Goal: Information Seeking & Learning: Learn about a topic

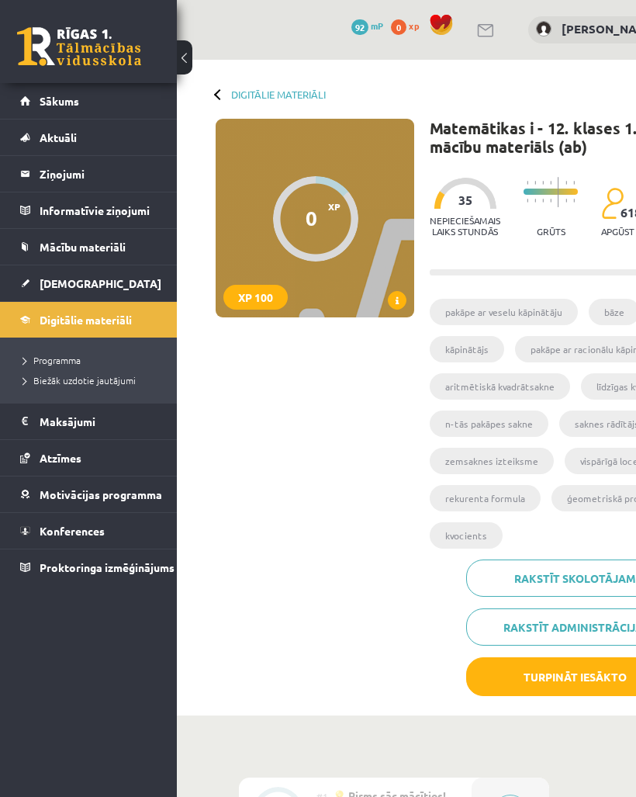
click at [573, 674] on button "Turpināt iesākto" at bounding box center [574, 676] width 217 height 39
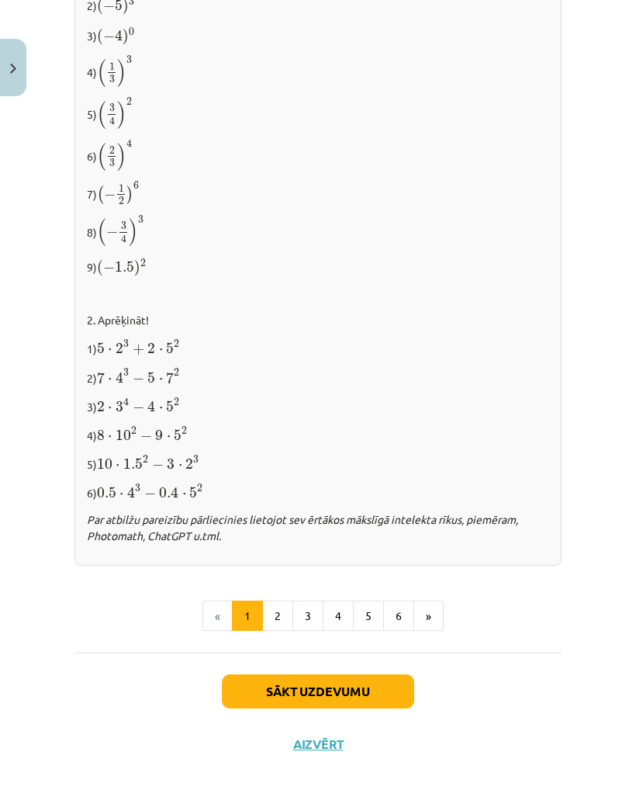
click at [362, 683] on button "Sākt uzdevumu" at bounding box center [318, 691] width 192 height 34
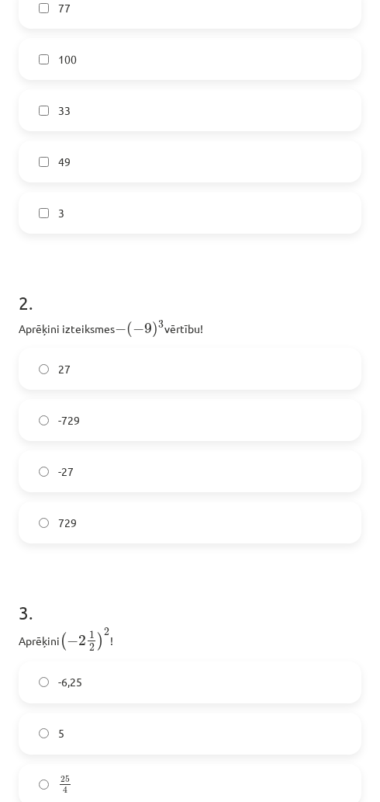
scroll to position [590, 0]
click at [164, 511] on label "729" at bounding box center [190, 521] width 340 height 39
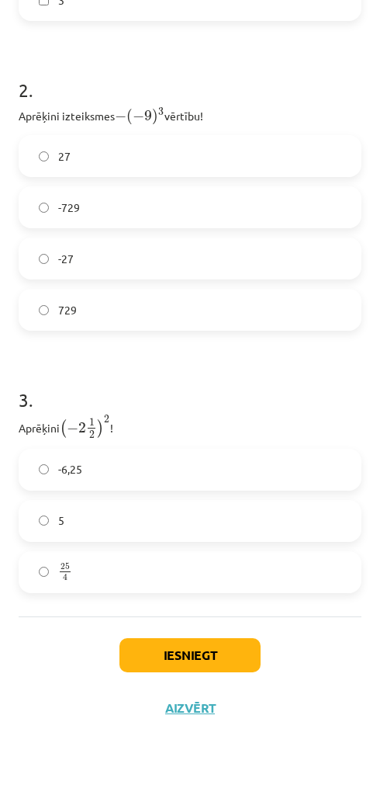
scroll to position [800, 0]
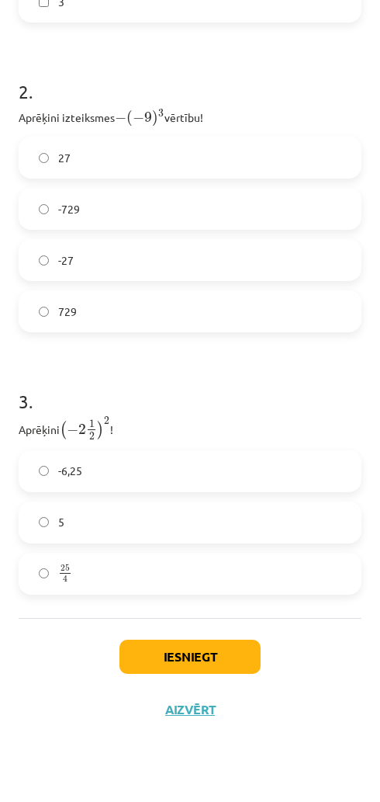
click at [241, 570] on label "25 4 25 4" at bounding box center [190, 573] width 340 height 39
click at [214, 653] on button "Iesniegt" at bounding box center [190, 656] width 141 height 34
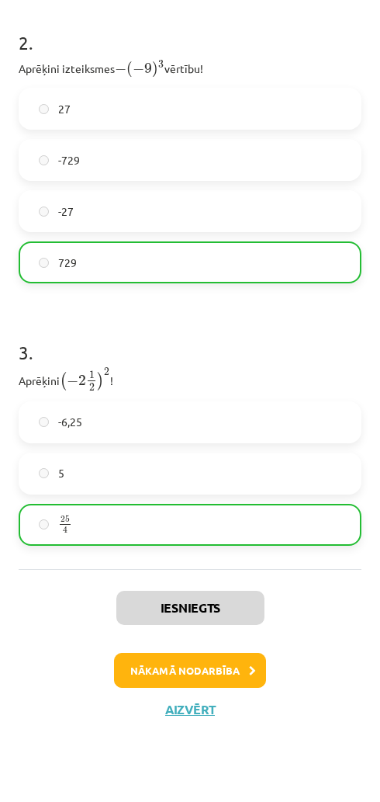
click at [229, 672] on button "Nākamā nodarbība" at bounding box center [190, 671] width 152 height 36
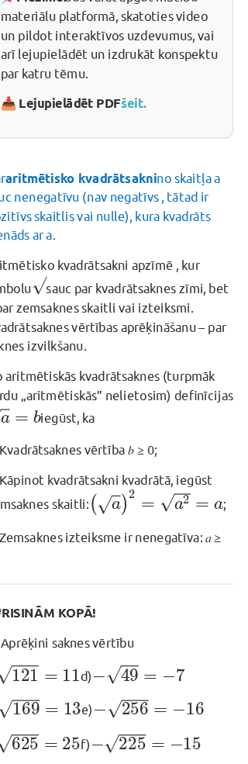
scroll to position [56, 0]
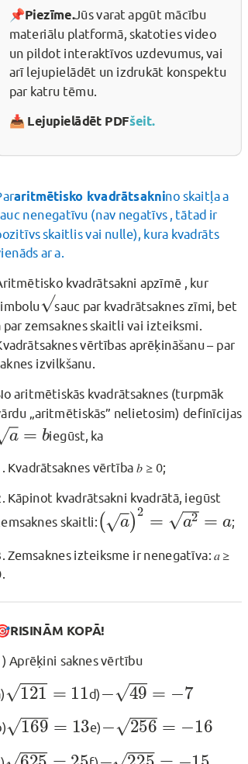
scroll to position [615, 2]
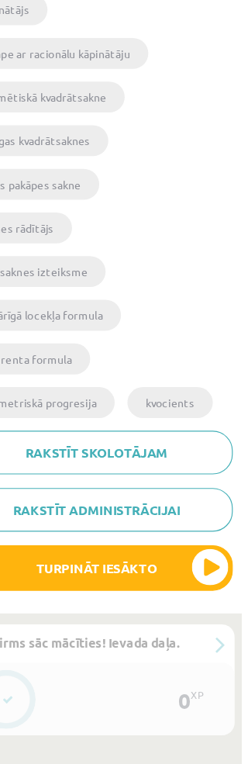
scroll to position [532, 0]
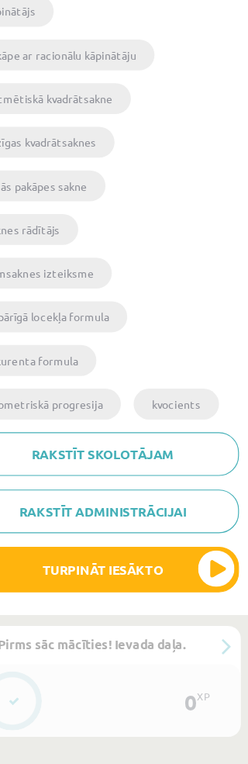
click at [115, 577] on button "Turpināt iesākto" at bounding box center [124, 596] width 233 height 39
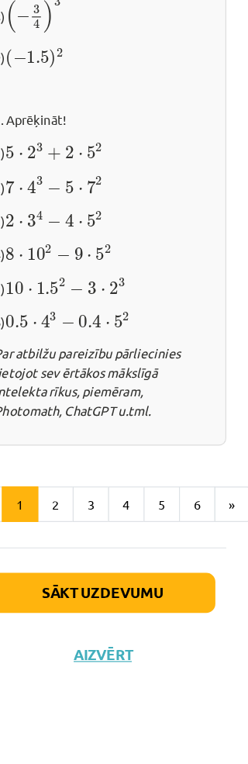
scroll to position [1978, -1]
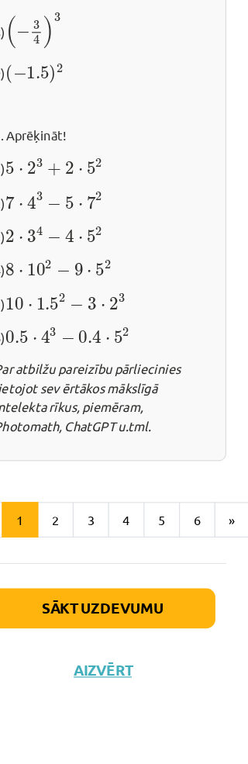
click at [99, 612] on button "Sākt uzdevumu" at bounding box center [124, 629] width 192 height 34
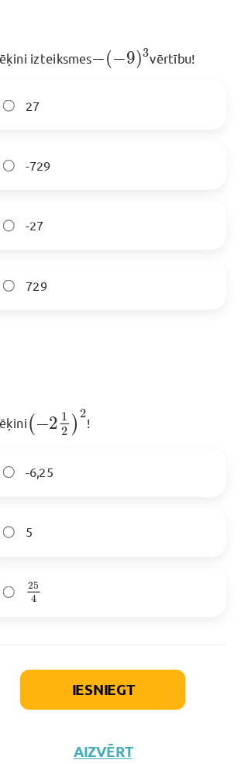
scroll to position [849, 0]
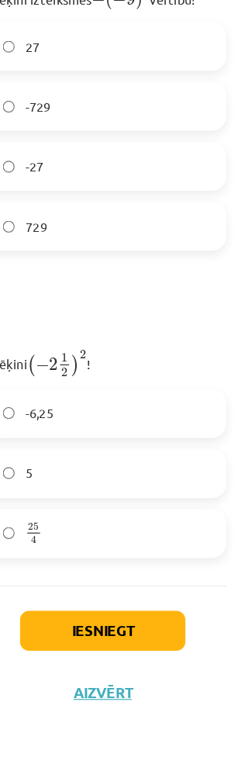
click at [102, 632] on button "Iesniegt" at bounding box center [124, 649] width 141 height 34
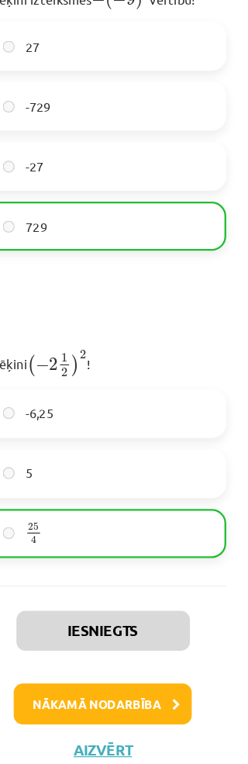
click at [138, 694] on button "Nākamā nodarbība" at bounding box center [124, 712] width 152 height 36
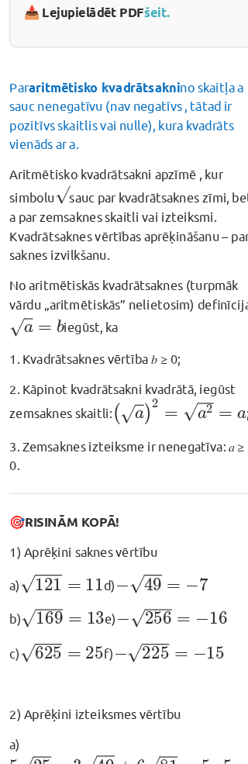
scroll to position [664, 11]
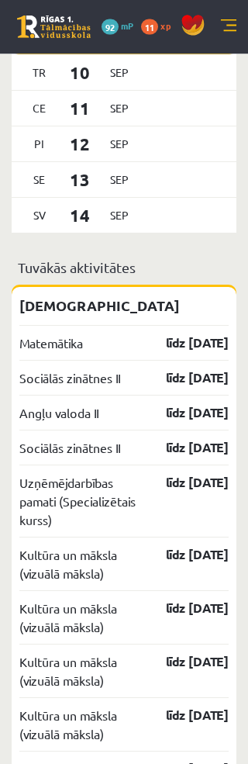
scroll to position [1340, 0]
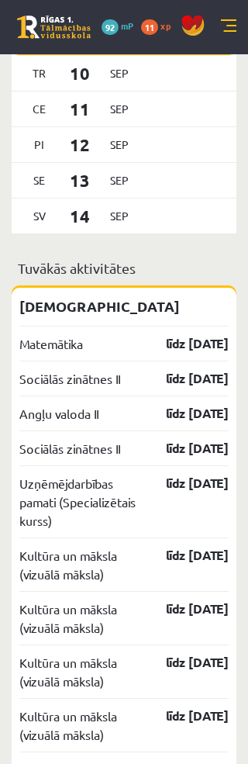
click at [61, 353] on link "Matemātika" at bounding box center [51, 343] width 64 height 19
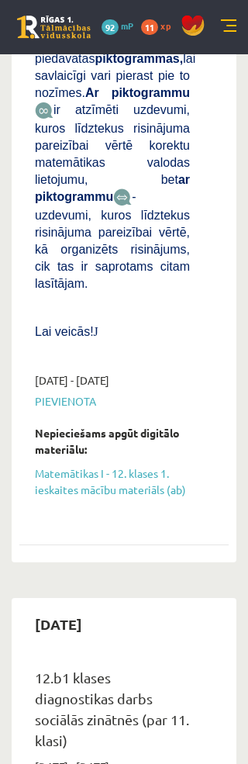
scroll to position [1273, 0]
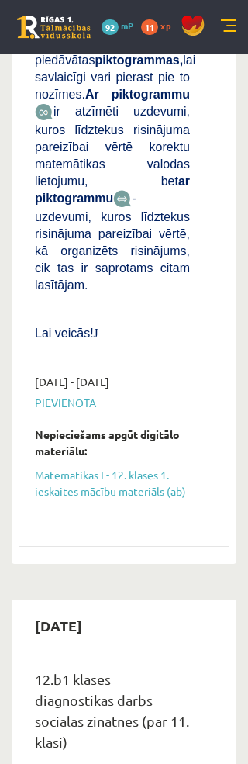
click at [141, 467] on link "Matemātikas I - 12. klases 1. ieskaites mācību materiāls (ab)" at bounding box center [112, 483] width 155 height 33
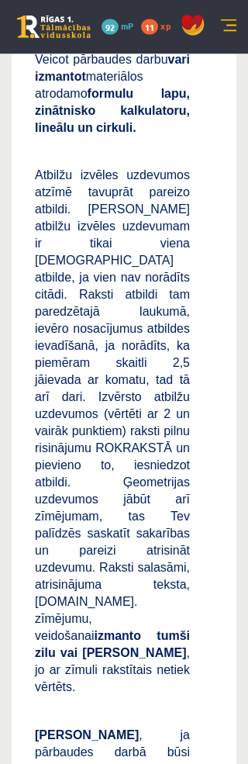
scroll to position [180, 0]
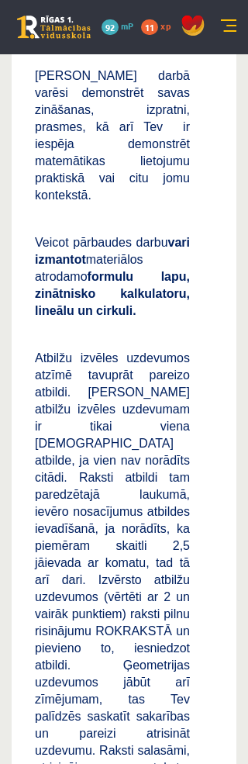
click at [210, 31] on link at bounding box center [193, 33] width 36 height 12
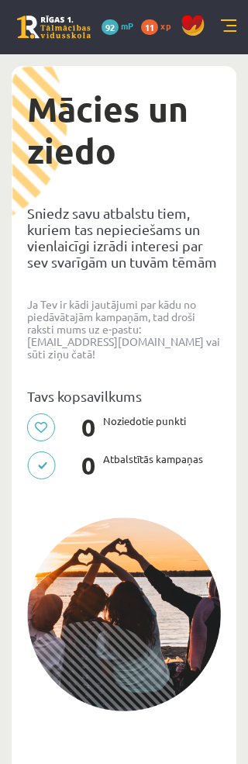
click at [222, 21] on link at bounding box center [229, 27] width 16 height 16
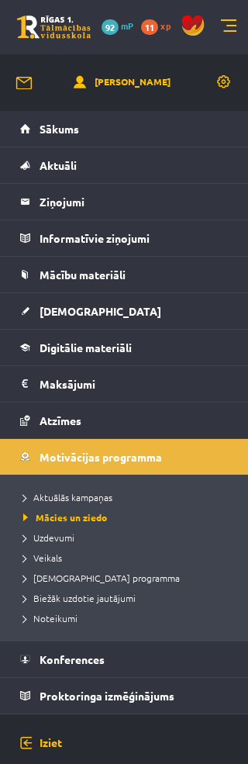
click at [110, 276] on span "Mācību materiāli" at bounding box center [83, 275] width 86 height 14
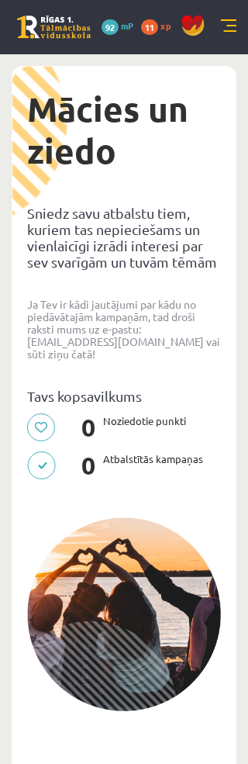
click at [34, 21] on link at bounding box center [54, 27] width 74 height 23
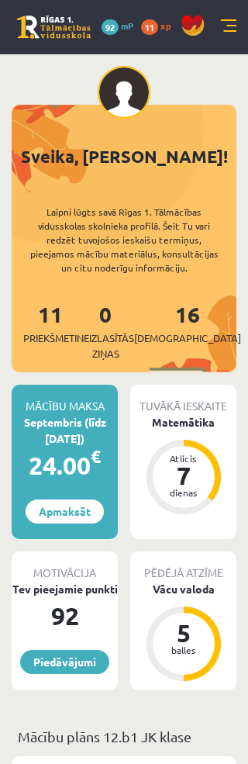
click at [226, 20] on link at bounding box center [229, 27] width 16 height 16
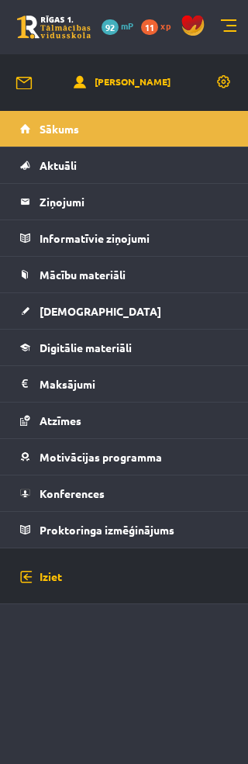
click at [110, 270] on span "Mācību materiāli" at bounding box center [83, 275] width 86 height 14
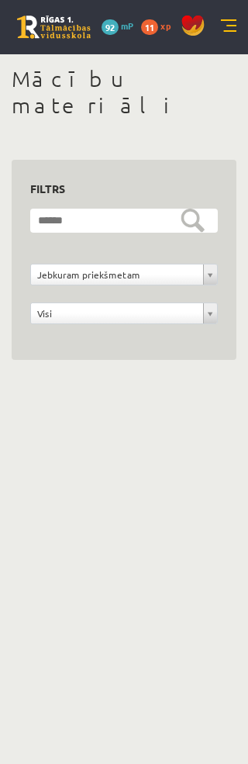
click at [147, 445] on body "0 Dāvanas 92 mP 11 xp Krista Herbsta Sākums Aktuāli Kā mācīties eSKOLĀ Kontakti…" at bounding box center [124, 382] width 248 height 764
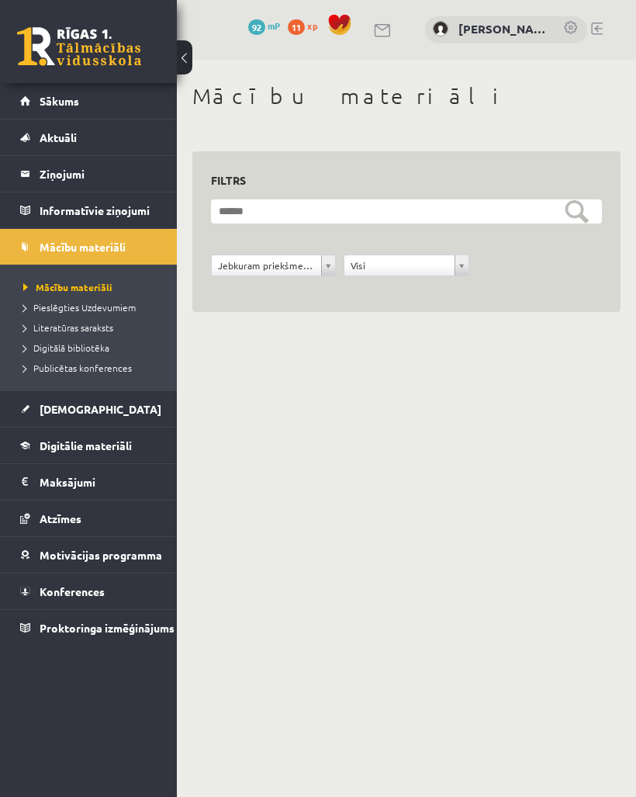
click at [78, 111] on link "Sākums" at bounding box center [88, 101] width 137 height 36
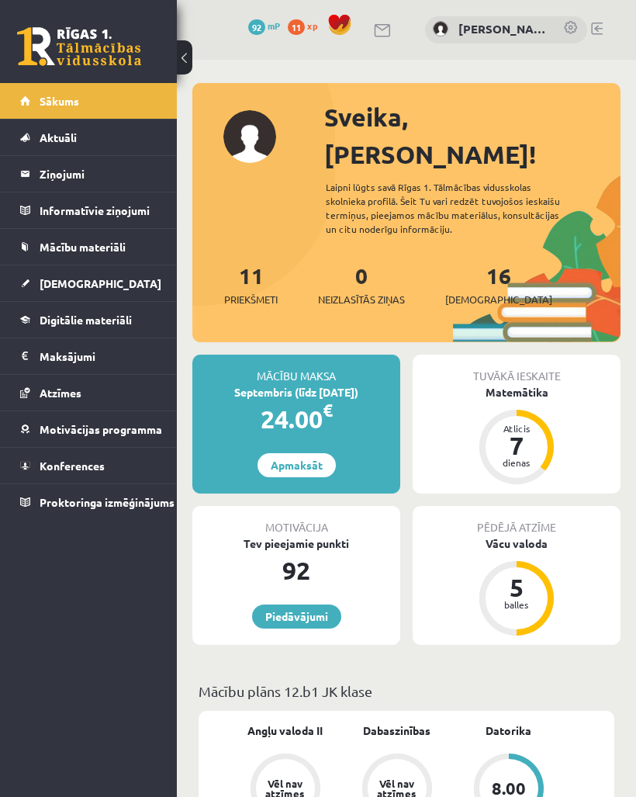
click at [73, 247] on span "Mācību materiāli" at bounding box center [83, 247] width 86 height 14
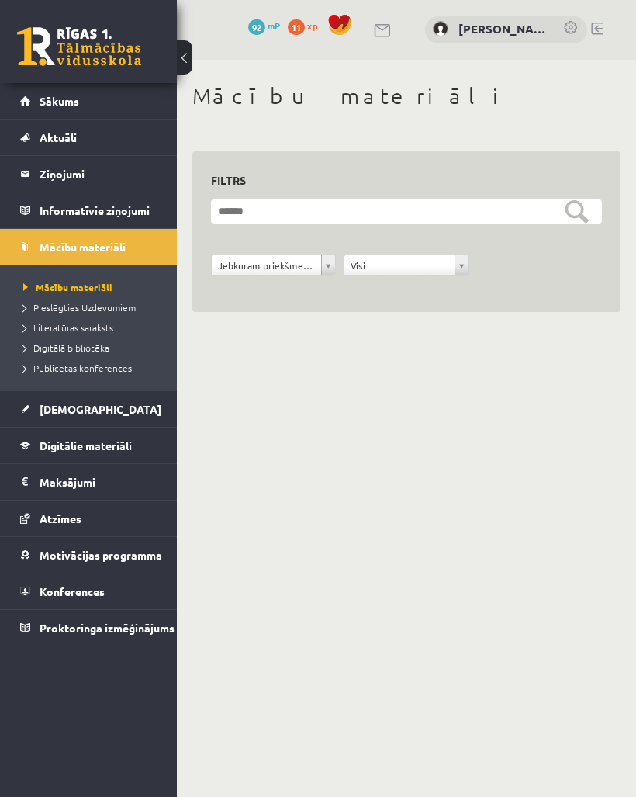
click at [45, 444] on span "Digitālie materiāli" at bounding box center [86, 445] width 92 height 14
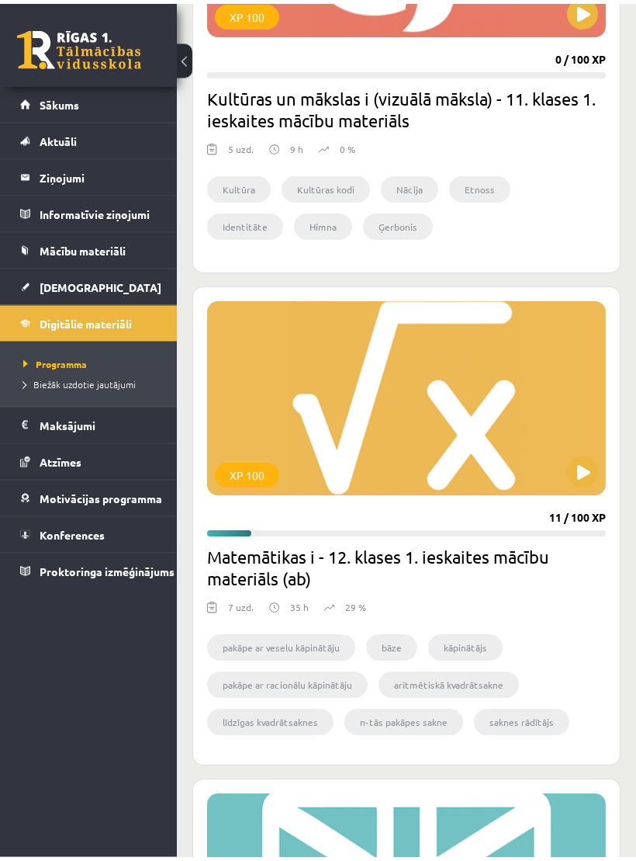
scroll to position [2828, 0]
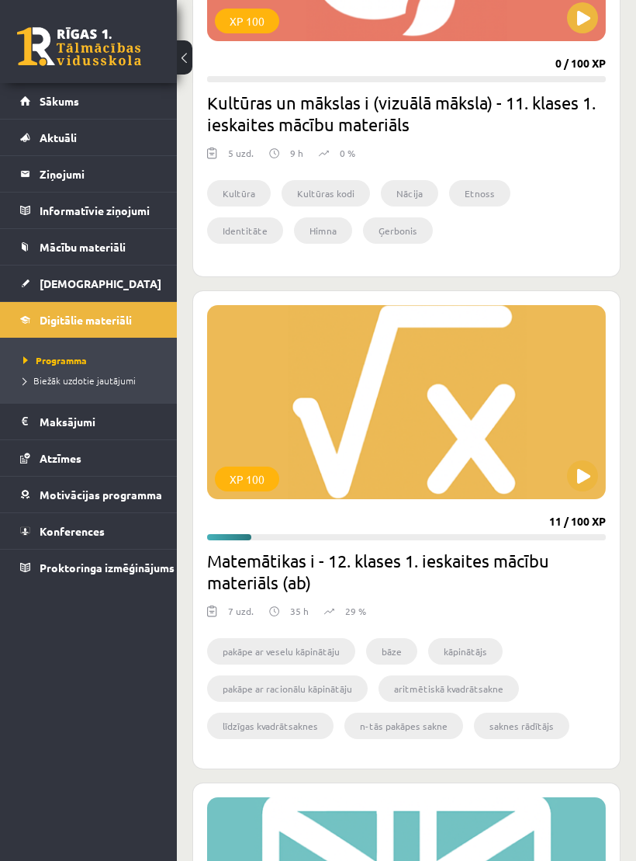
click at [349, 484] on div "XP 100" at bounding box center [406, 402] width 399 height 194
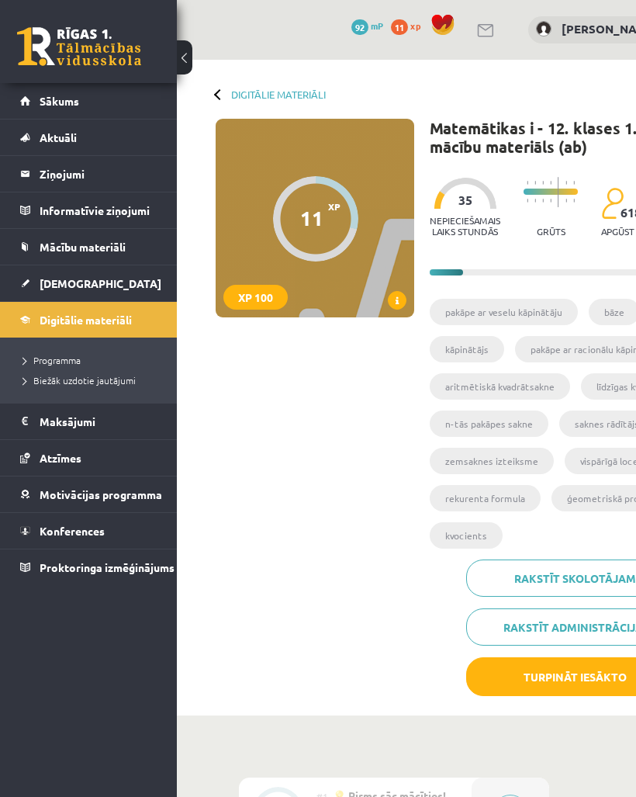
click at [523, 692] on button "Turpināt iesākto" at bounding box center [574, 676] width 217 height 39
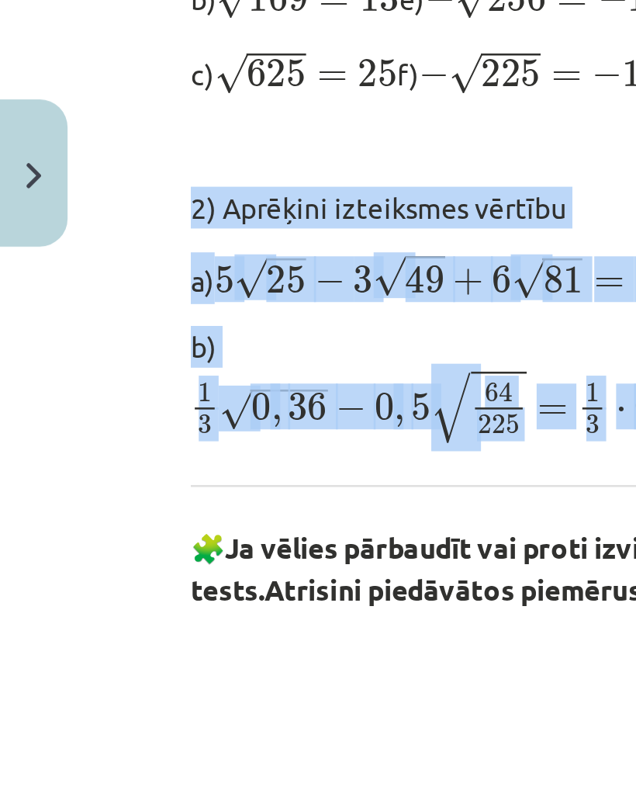
scroll to position [844, 0]
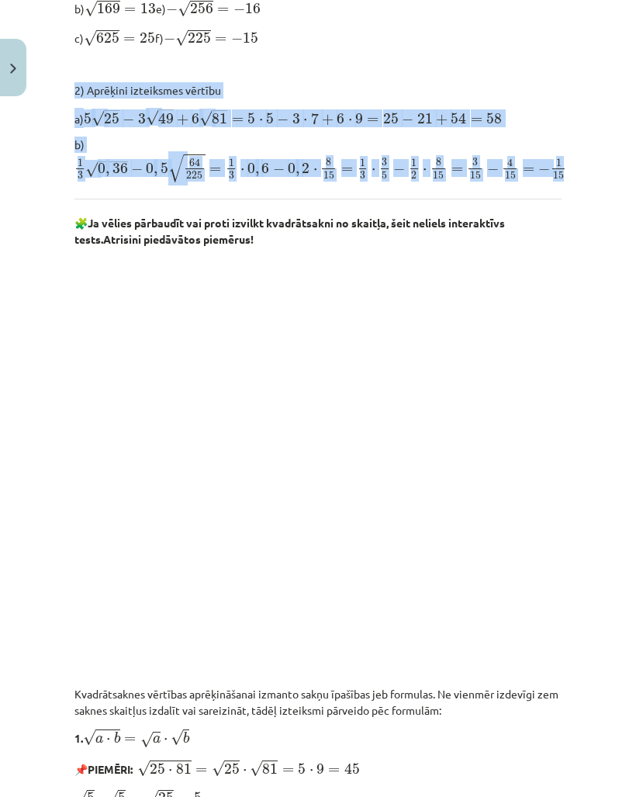
click at [611, 269] on div "Mācību tēma: Matemātikas i - 12. klases 1. ieskaites mācību materiāls (ab) #3 📝…" at bounding box center [318, 398] width 636 height 797
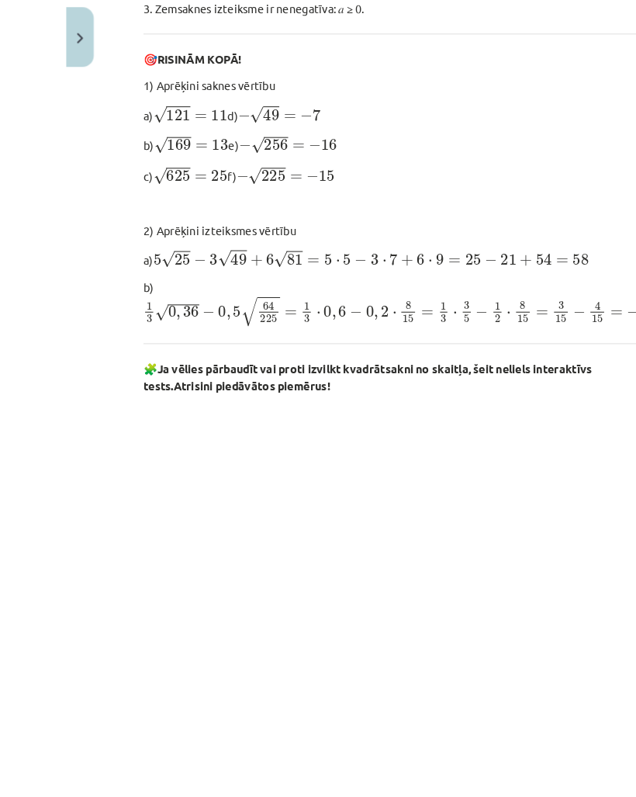
scroll to position [0, 0]
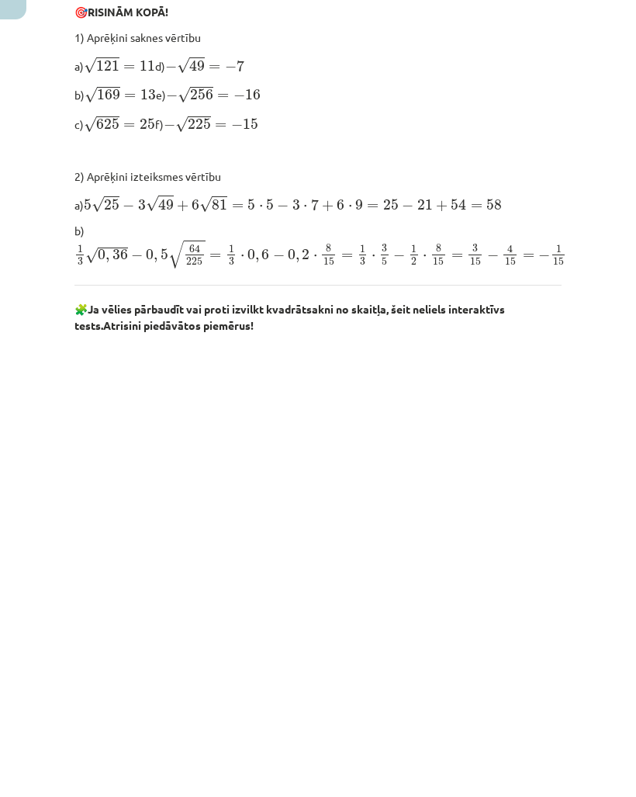
click at [459, 335] on div "Atkārtojums par aritmētisko kvadrātsakni, darbībām ar kvadrātsaknēm 📌 Piezīme. …" at bounding box center [317, 641] width 487 height 2040
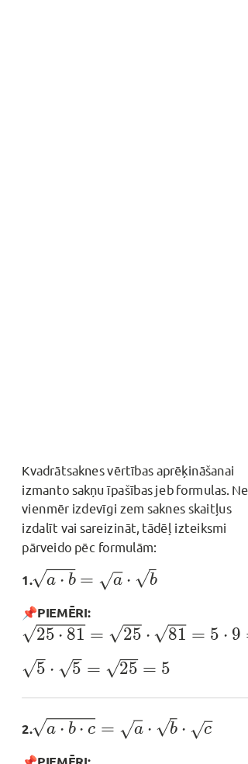
scroll to position [90, 0]
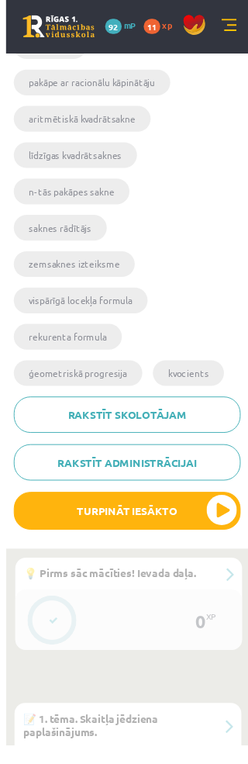
scroll to position [667, 0]
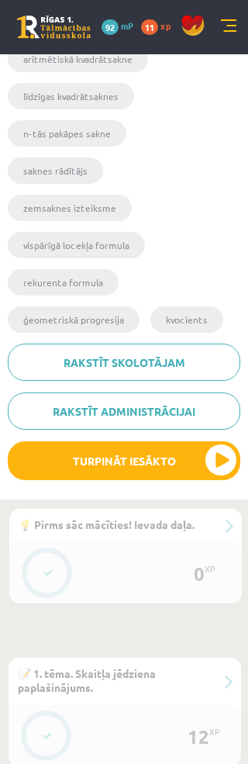
click at [177, 442] on button "Turpināt iesākto" at bounding box center [124, 461] width 233 height 39
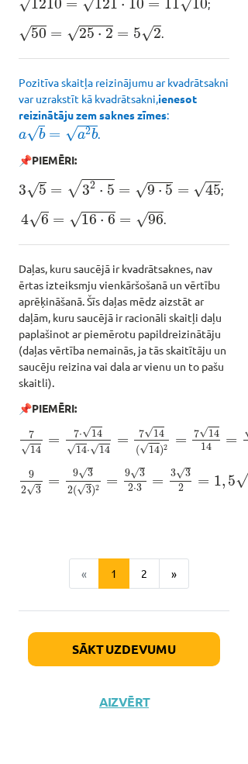
scroll to position [550, 0]
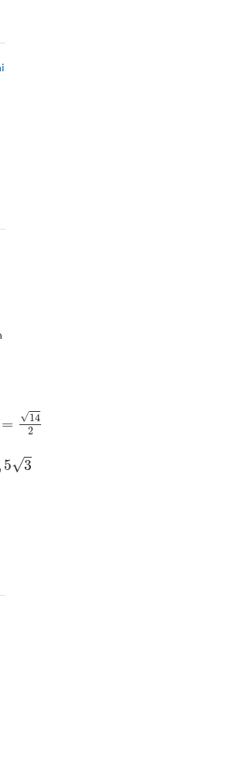
click at [246, 606] on div "Mācību tēma: Matemātikas i - 12. klases 1. ieskaites mācību materiāls (ab) #3 📝…" at bounding box center [124, 382] width 248 height 764
click at [246, 605] on div "Mācību tēma: Matemātikas i - 12. klases 1. ieskaites mācību materiāls (ab) #3 📝…" at bounding box center [124, 382] width 248 height 764
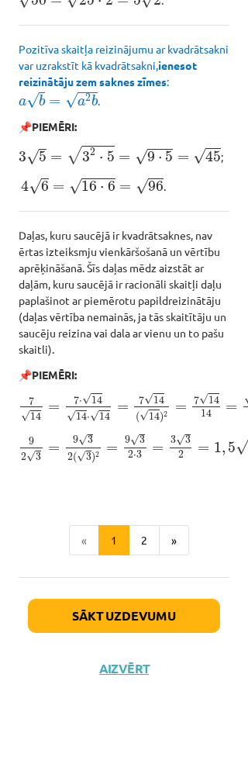
scroll to position [2557, -2]
click at [154, 619] on button "Sākt uzdevumu" at bounding box center [124, 616] width 192 height 34
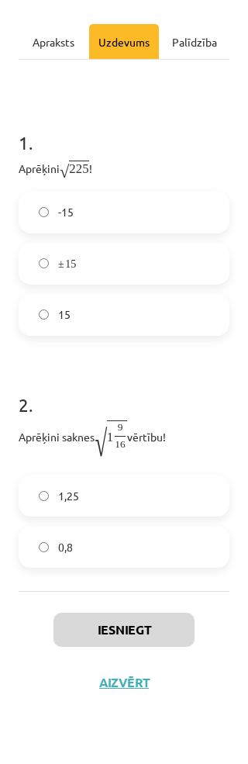
scroll to position [381, 0]
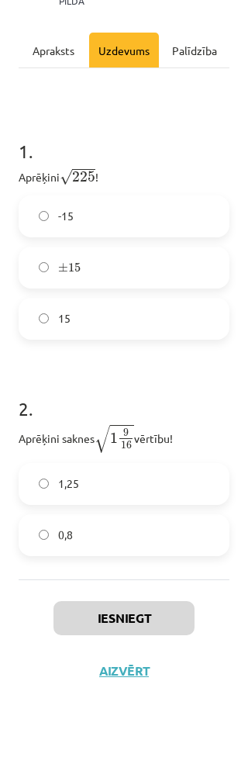
click at [138, 320] on label "15" at bounding box center [124, 319] width 208 height 39
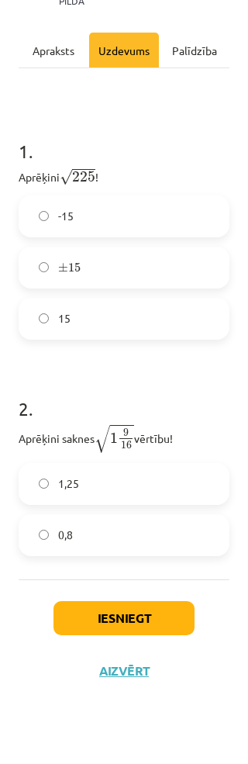
click at [93, 493] on label "1,25" at bounding box center [124, 484] width 208 height 39
click at [158, 619] on button "Iesniegt" at bounding box center [124, 618] width 141 height 34
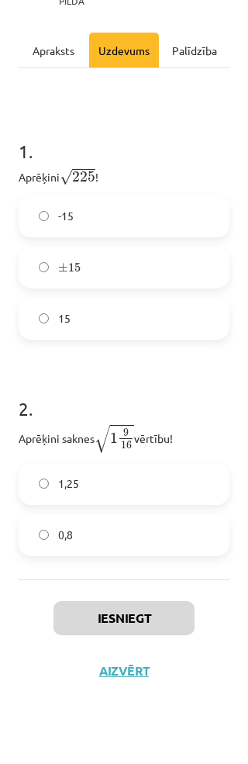
click at [144, 615] on button "Iesniegt" at bounding box center [124, 618] width 141 height 34
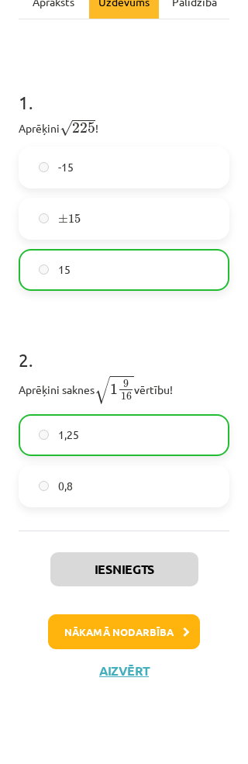
click at [154, 631] on button "Nākamā nodarbība" at bounding box center [124, 633] width 152 height 36
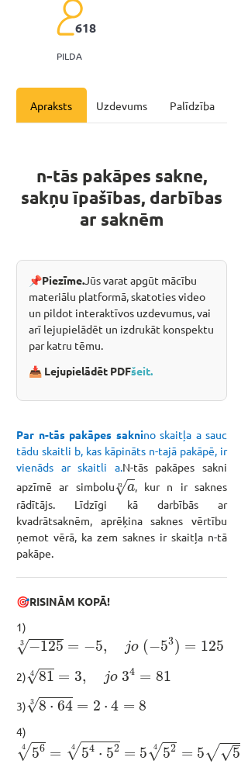
scroll to position [275, 2]
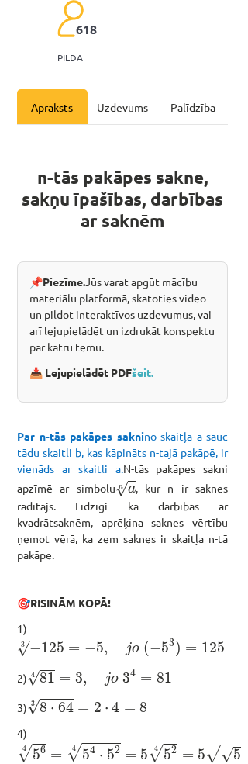
click at [146, 367] on link "šeit." at bounding box center [143, 372] width 22 height 14
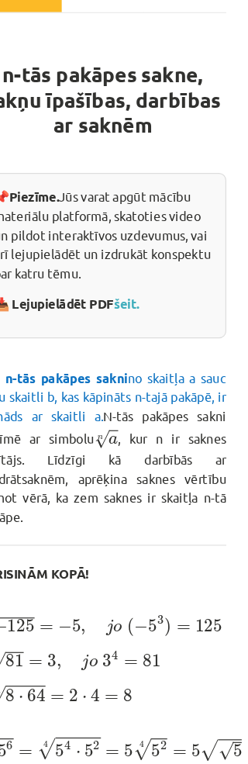
scroll to position [386, 36]
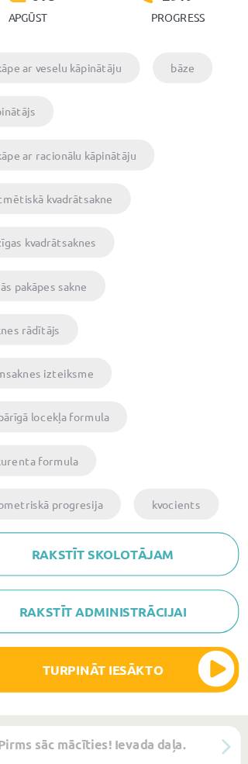
scroll to position [448, 0]
click at [145, 661] on button "Turpināt iesākto" at bounding box center [124, 680] width 233 height 39
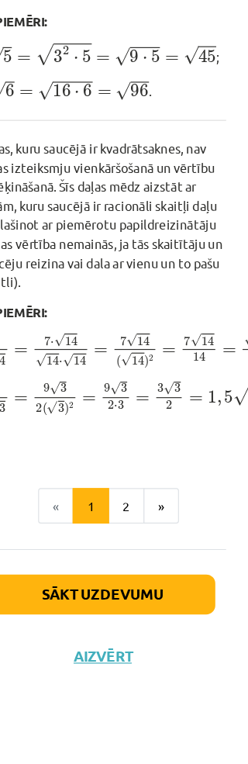
scroll to position [2557, 0]
click at [159, 525] on button "»" at bounding box center [174, 540] width 30 height 31
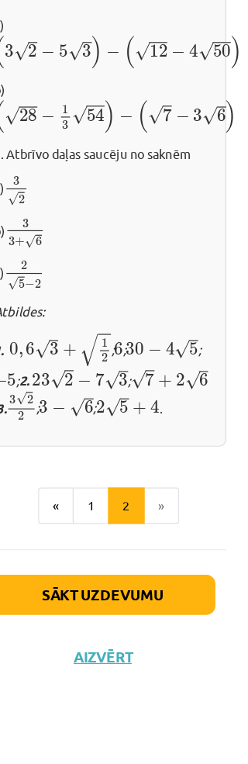
scroll to position [1396, -1]
click at [130, 599] on button "Sākt uzdevumu" at bounding box center [124, 616] width 192 height 34
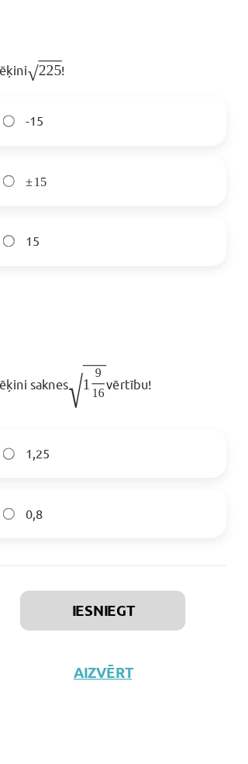
scroll to position [381, 0]
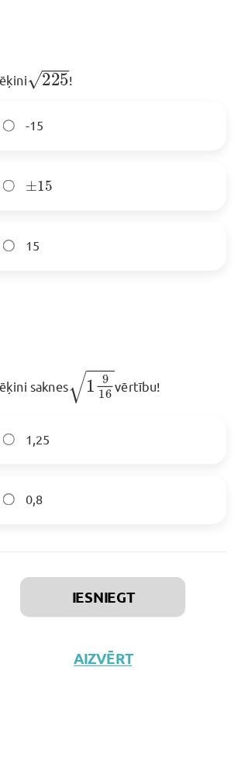
click at [79, 516] on label "0,8" at bounding box center [124, 535] width 208 height 39
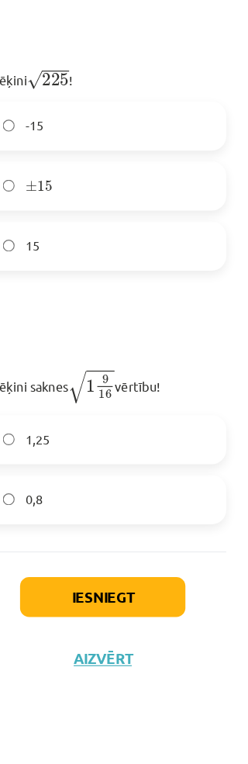
click at [128, 601] on button "Iesniegt" at bounding box center [124, 618] width 141 height 34
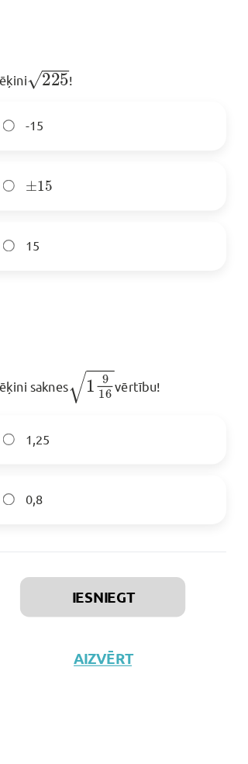
click at [122, 601] on button "Iesniegt" at bounding box center [124, 618] width 141 height 34
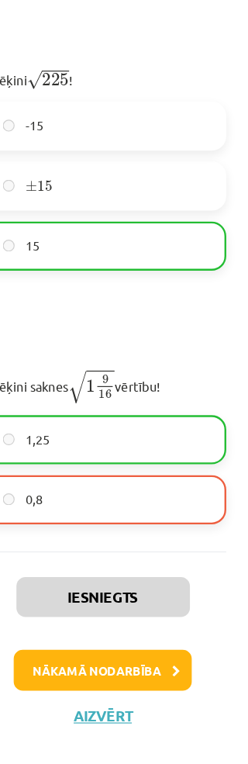
click at [128, 663] on button "Nākamā nodarbība" at bounding box center [124, 681] width 152 height 36
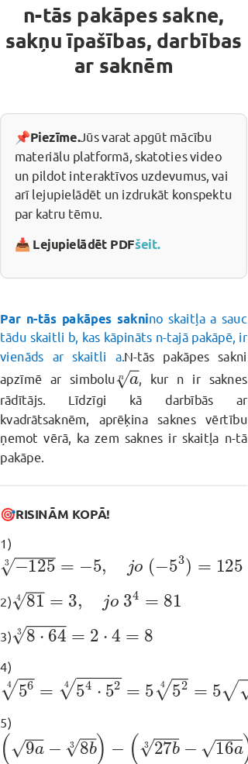
scroll to position [329, 17]
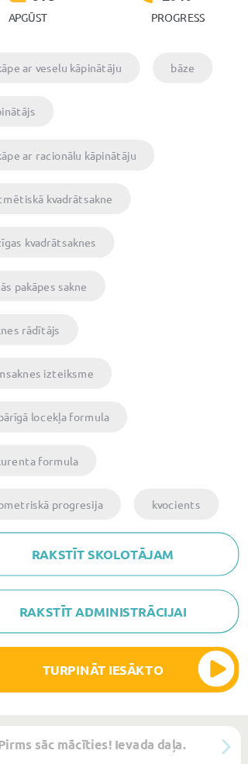
scroll to position [445, 0]
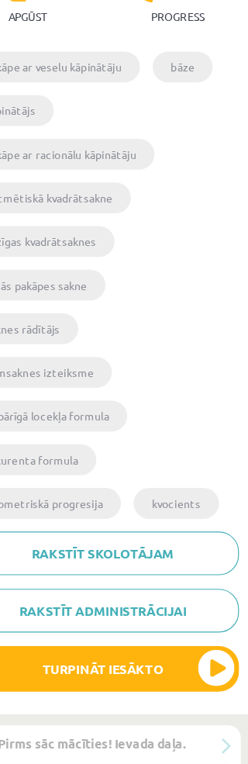
click at [185, 663] on button "Turpināt iesākto" at bounding box center [124, 682] width 233 height 39
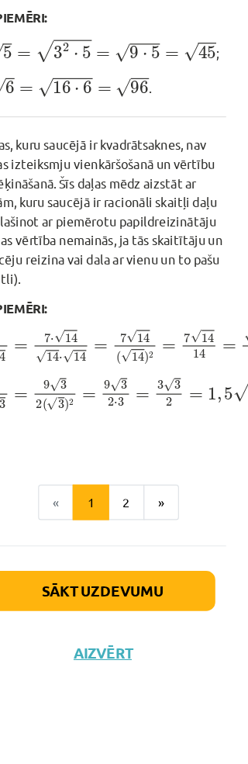
scroll to position [2562, -1]
click at [159, 525] on button "»" at bounding box center [174, 540] width 30 height 31
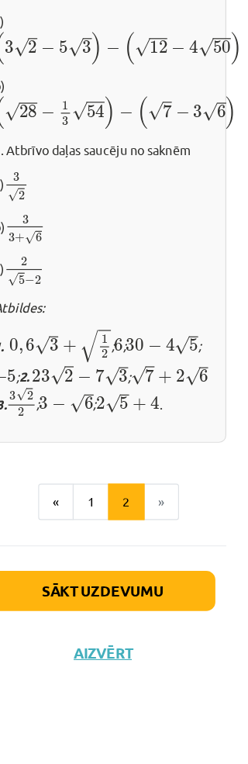
scroll to position [1387, -1]
click at [130, 599] on button "Sākt uzdevumu" at bounding box center [124, 616] width 192 height 34
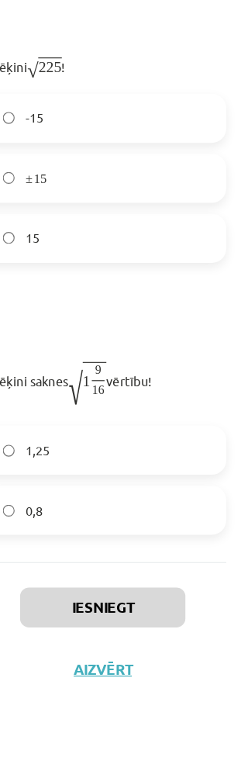
scroll to position [381, 0]
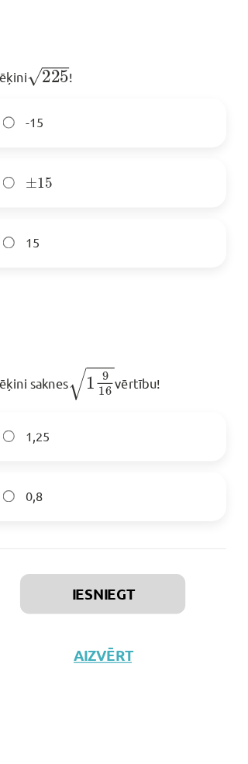
click at [120, 516] on label "0,8" at bounding box center [124, 535] width 208 height 39
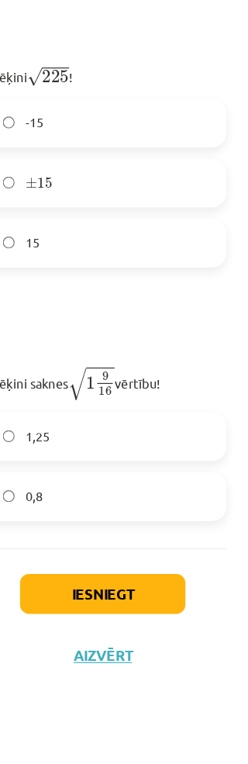
click at [120, 601] on button "Iesniegt" at bounding box center [124, 618] width 141 height 34
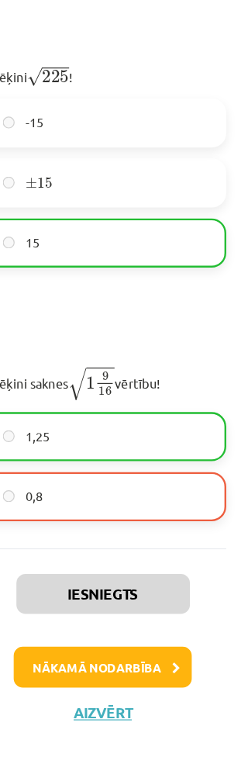
click at [134, 663] on button "Nākamā nodarbība" at bounding box center [124, 681] width 152 height 36
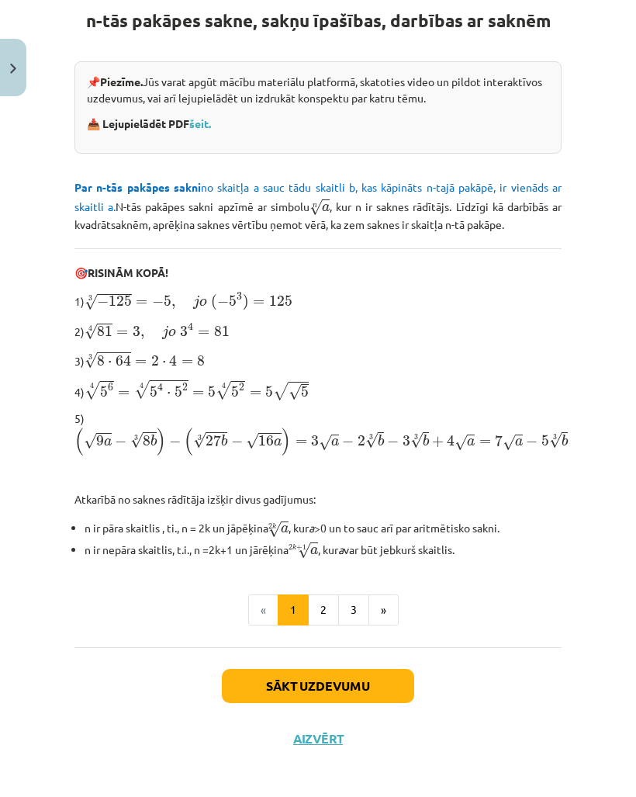
scroll to position [319, 0]
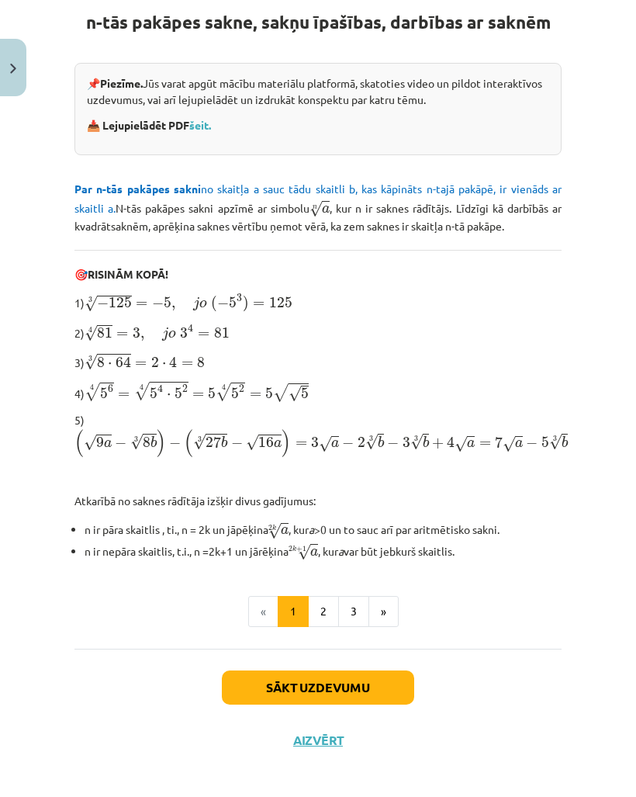
click at [248, 615] on button "2" at bounding box center [323, 611] width 31 height 31
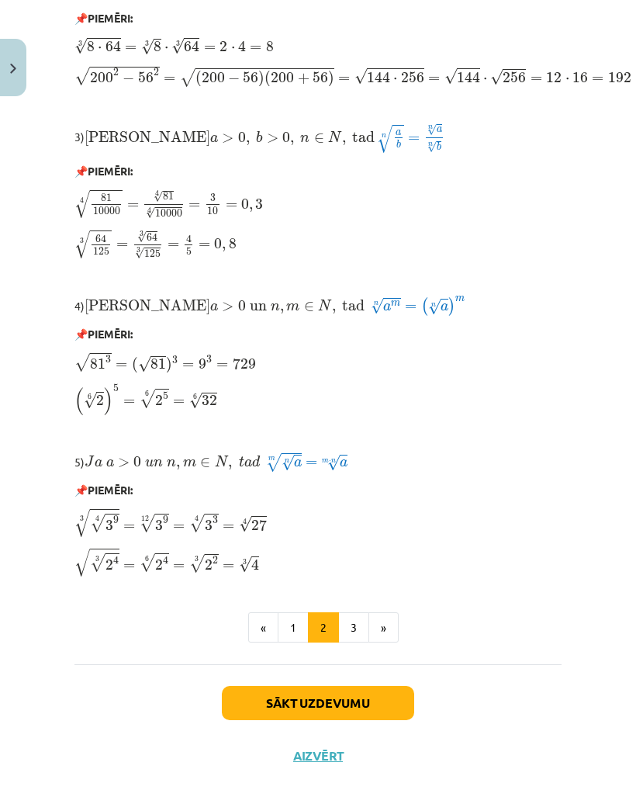
scroll to position [1126, 0]
click at [248, 757] on button "Aizvērt" at bounding box center [318, 756] width 59 height 16
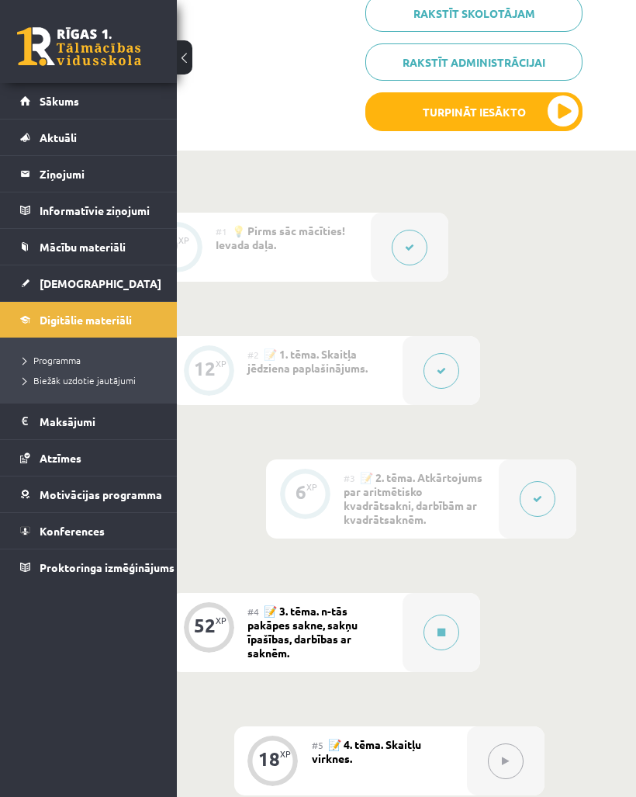
scroll to position [570, 101]
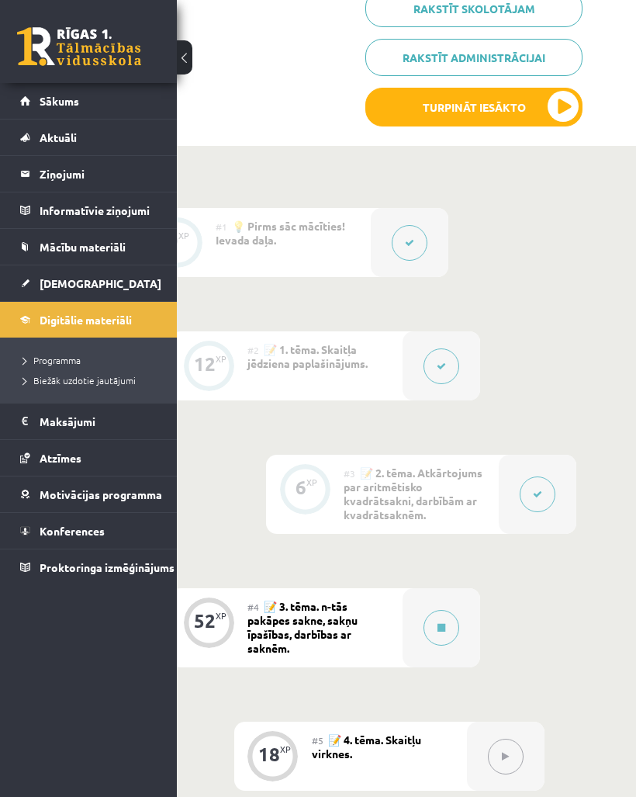
click at [248, 496] on button at bounding box center [538, 494] width 36 height 36
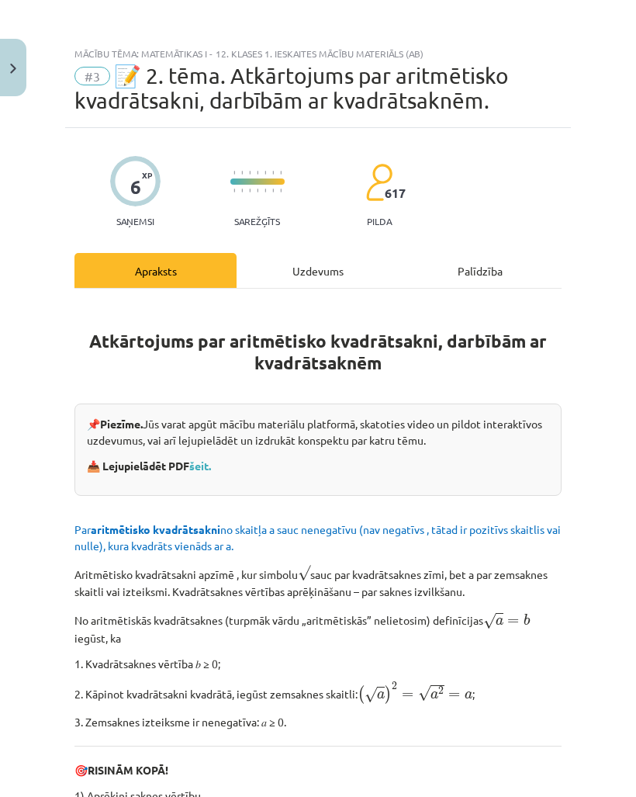
click at [216, 359] on h1 "Atkārtojums par aritmētisko kvadrātsakni, darbībām ar kvadrātsaknēm" at bounding box center [317, 338] width 487 height 71
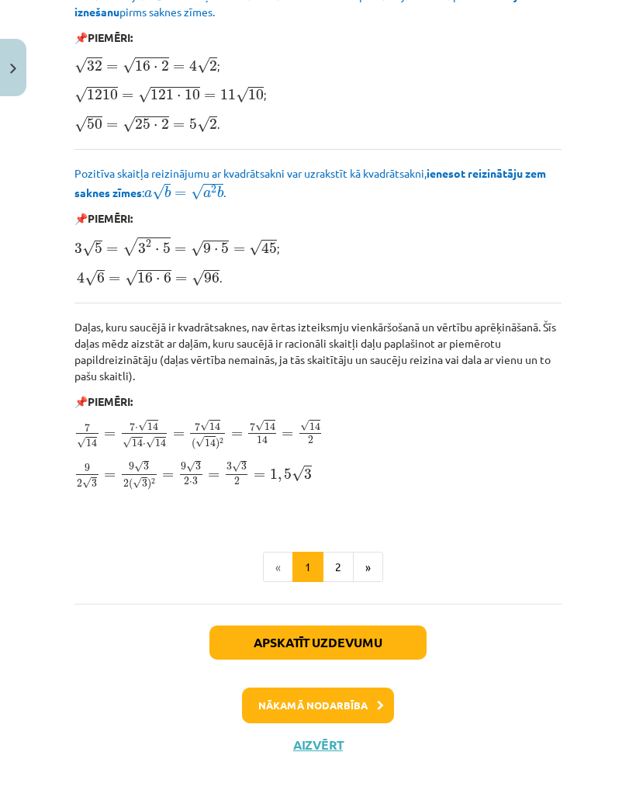
click at [248, 570] on button "2" at bounding box center [338, 567] width 31 height 31
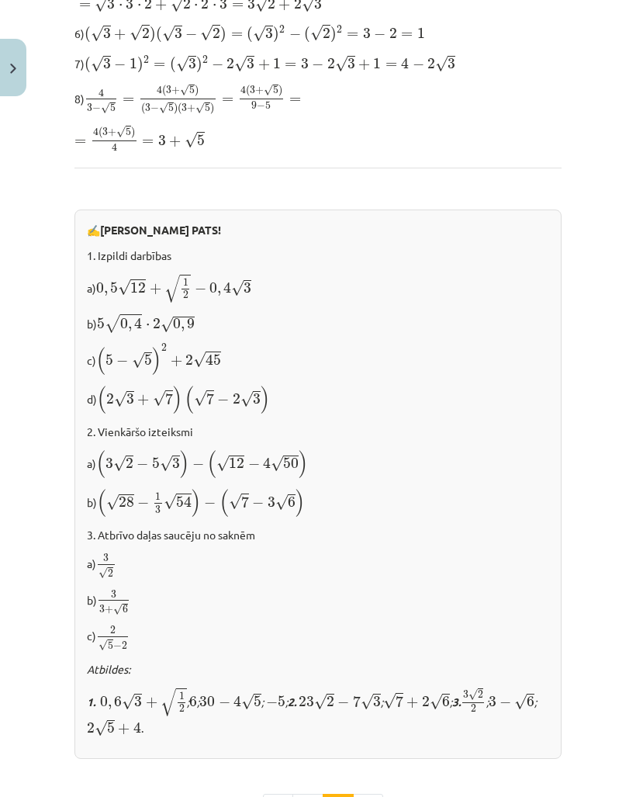
scroll to position [644, 0]
